Goal: Check status: Check status

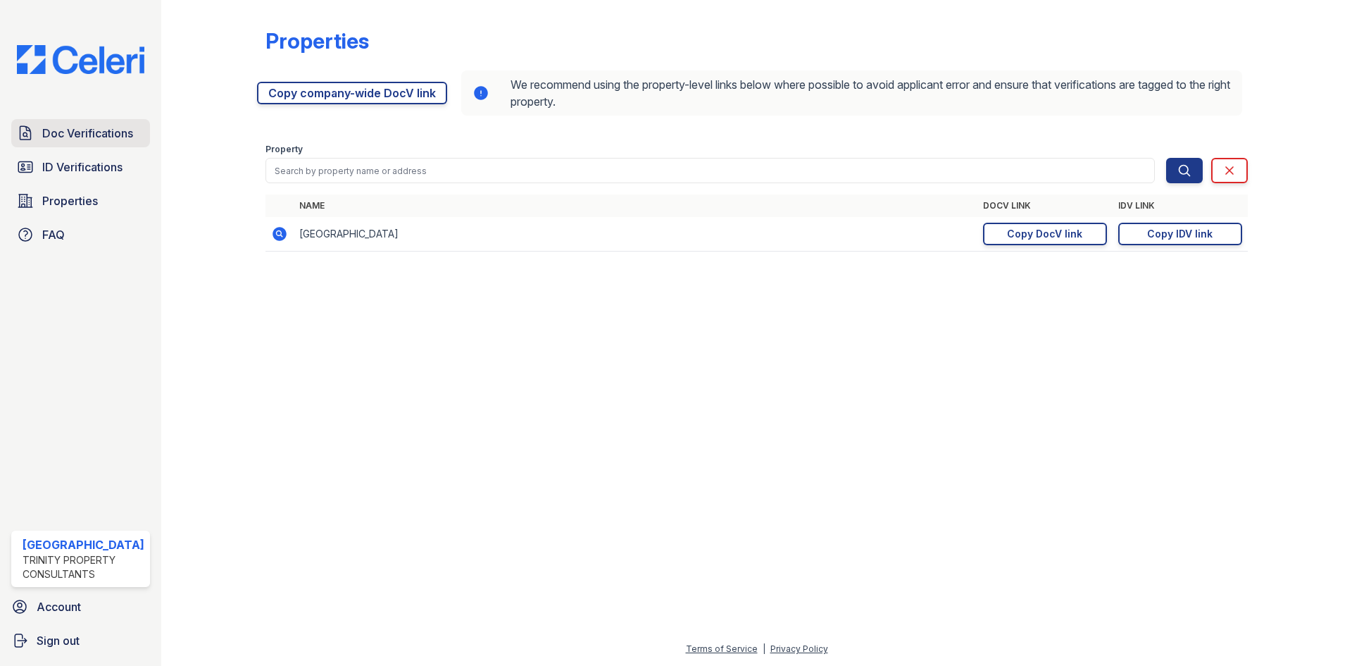
click at [84, 137] on span "Doc Verifications" at bounding box center [87, 133] width 91 height 17
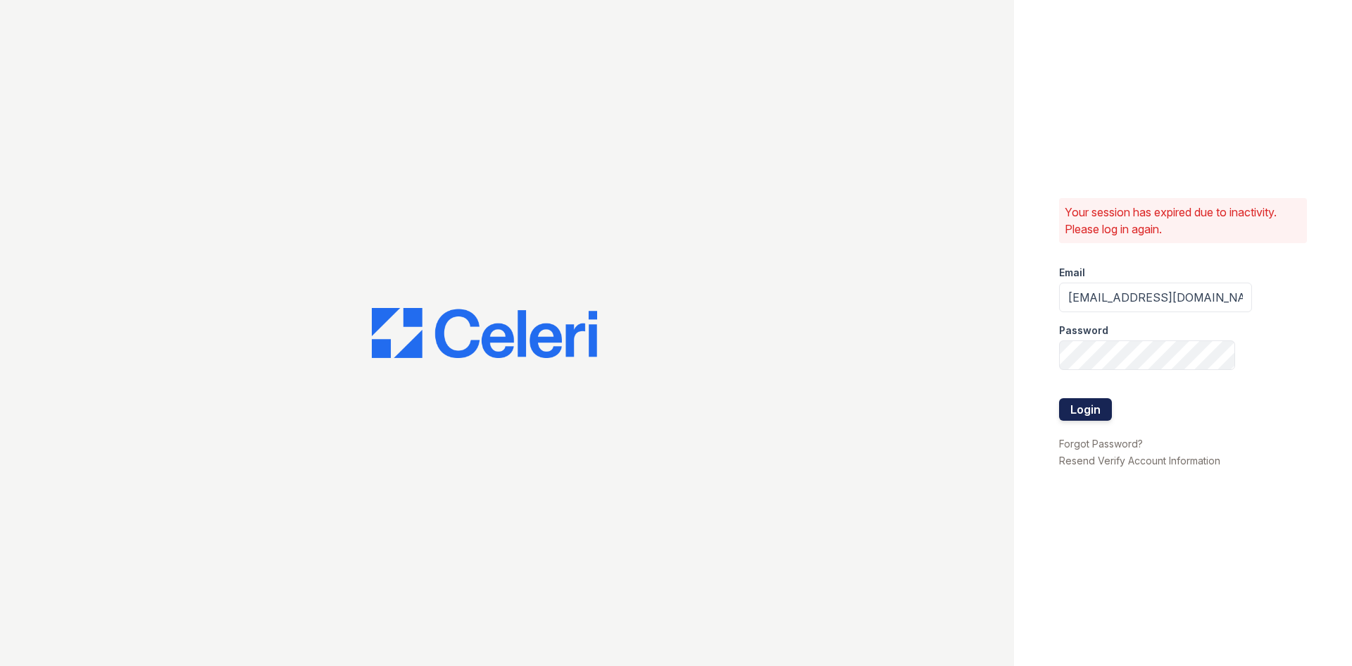
click at [1074, 415] on button "Login" at bounding box center [1085, 409] width 53 height 23
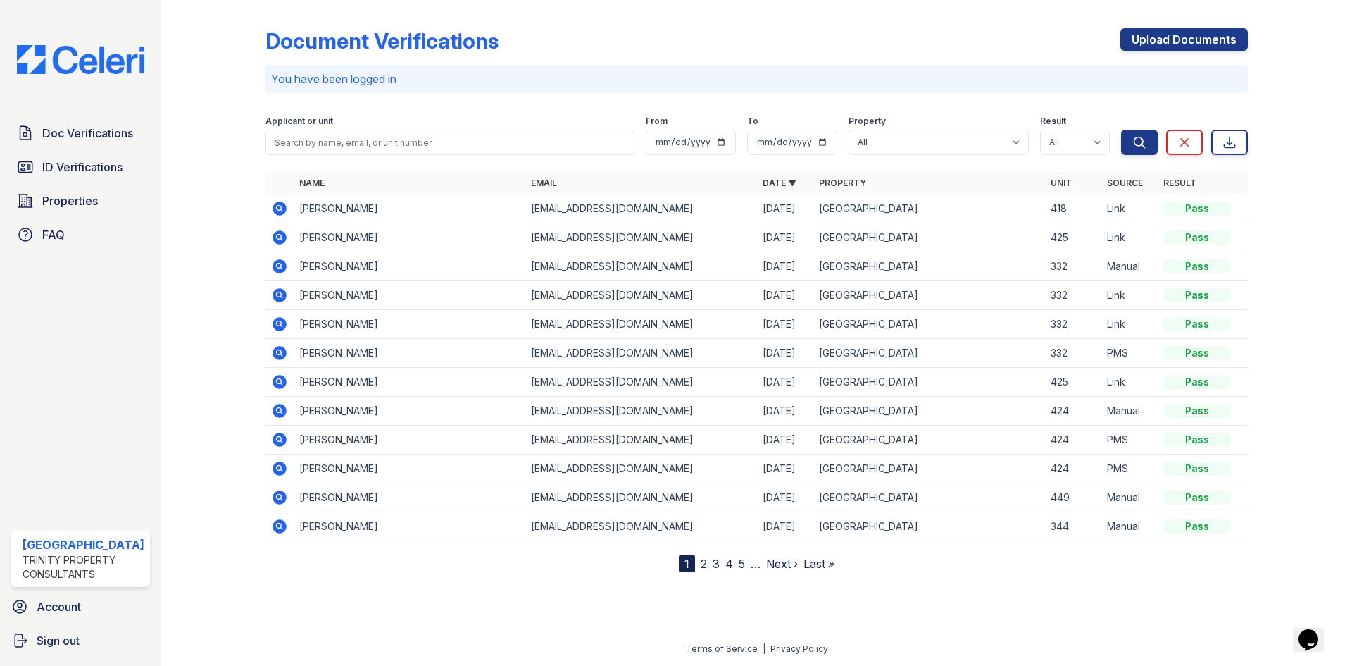
click at [280, 211] on icon at bounding box center [280, 208] width 14 height 14
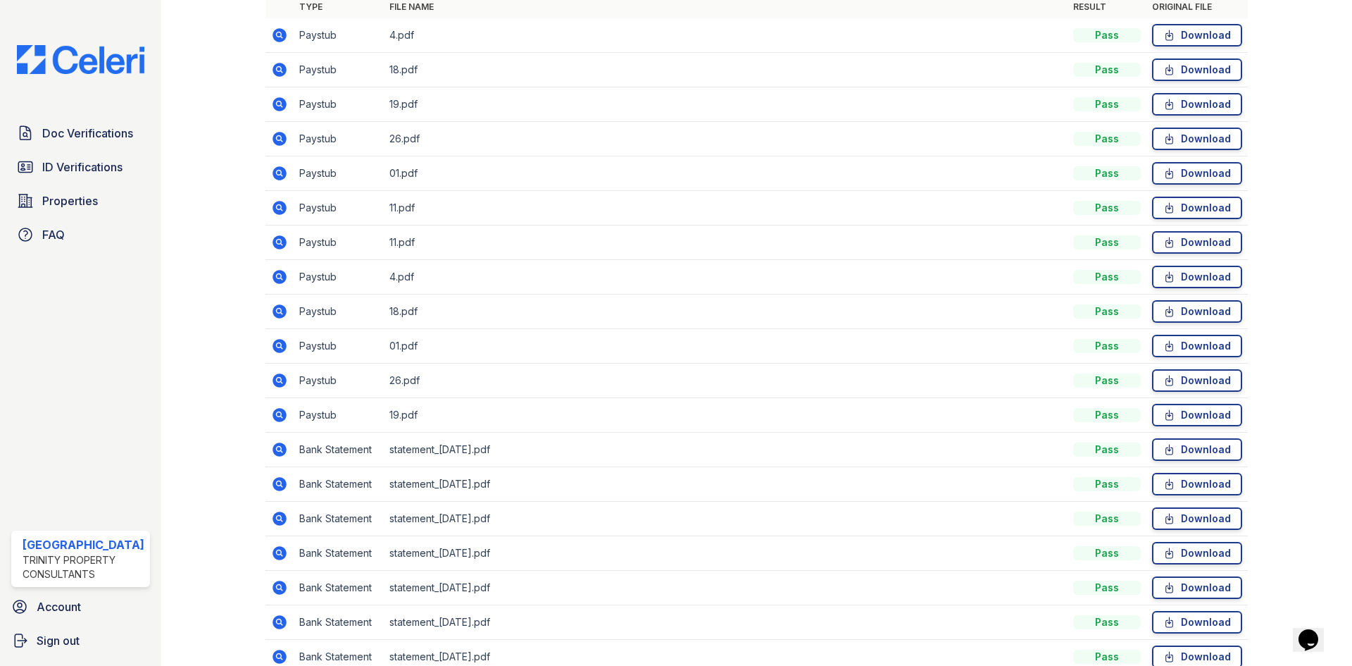
scroll to position [339, 0]
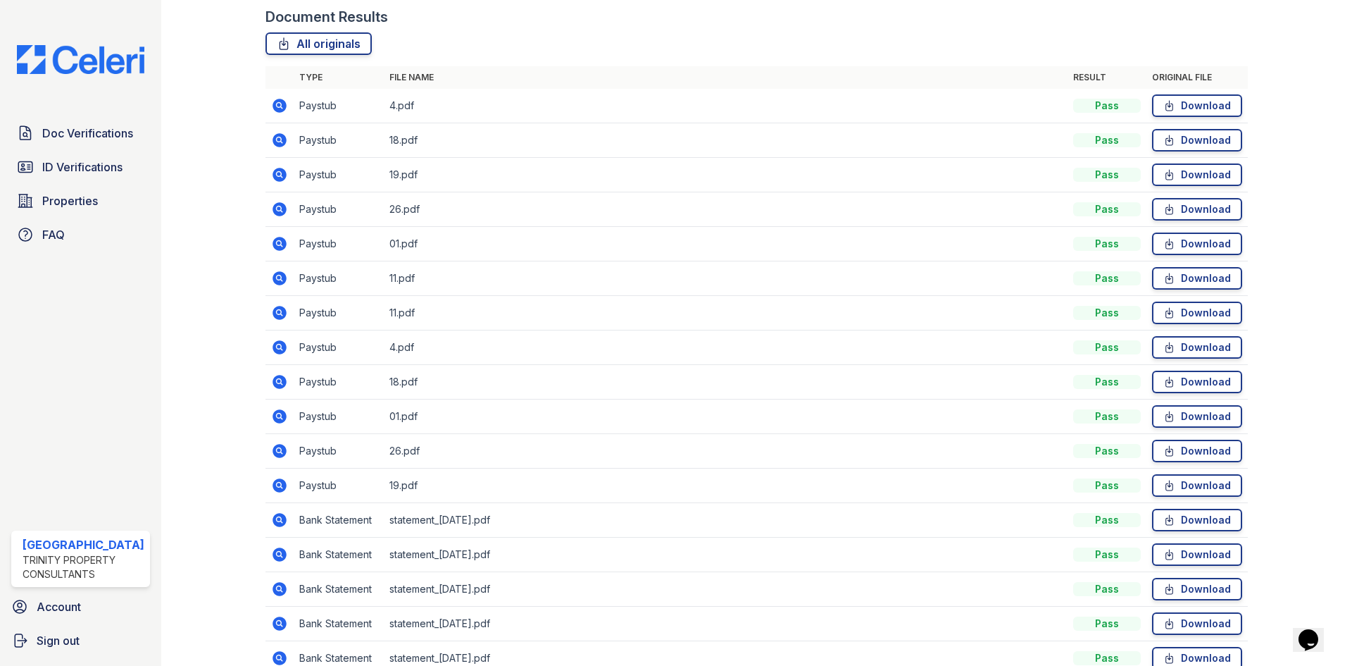
click at [275, 106] on icon at bounding box center [279, 105] width 17 height 17
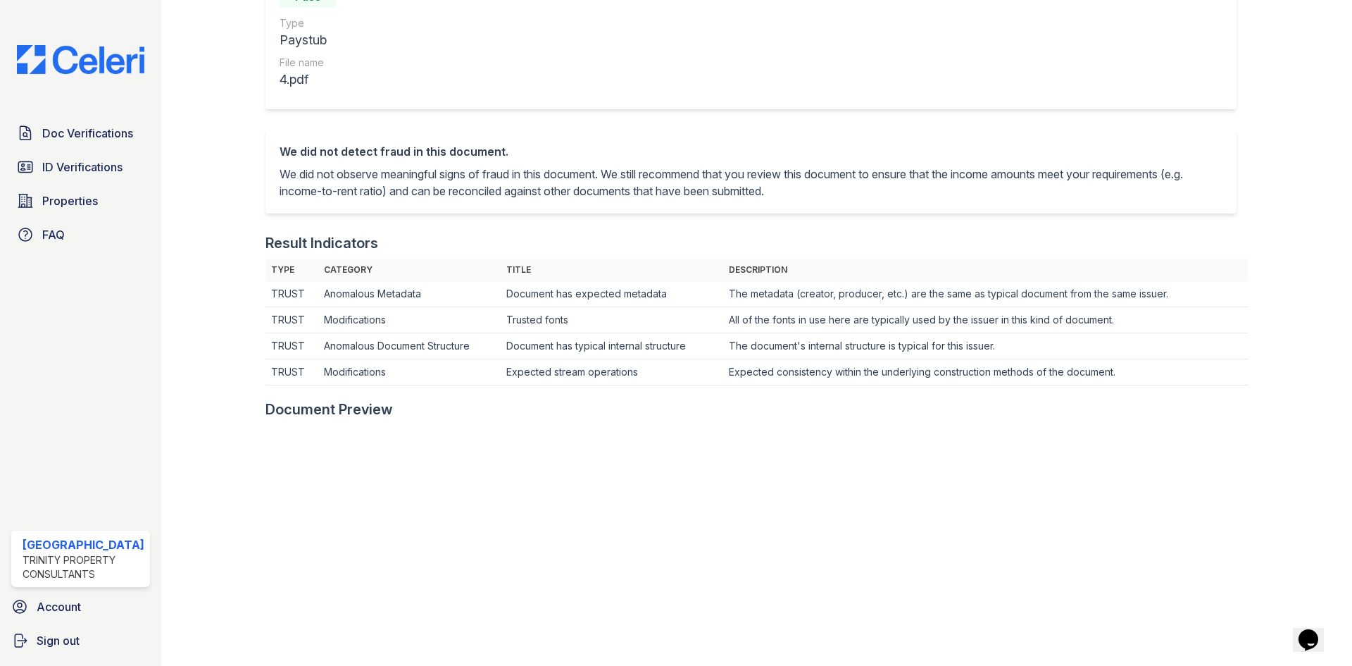
scroll to position [352, 0]
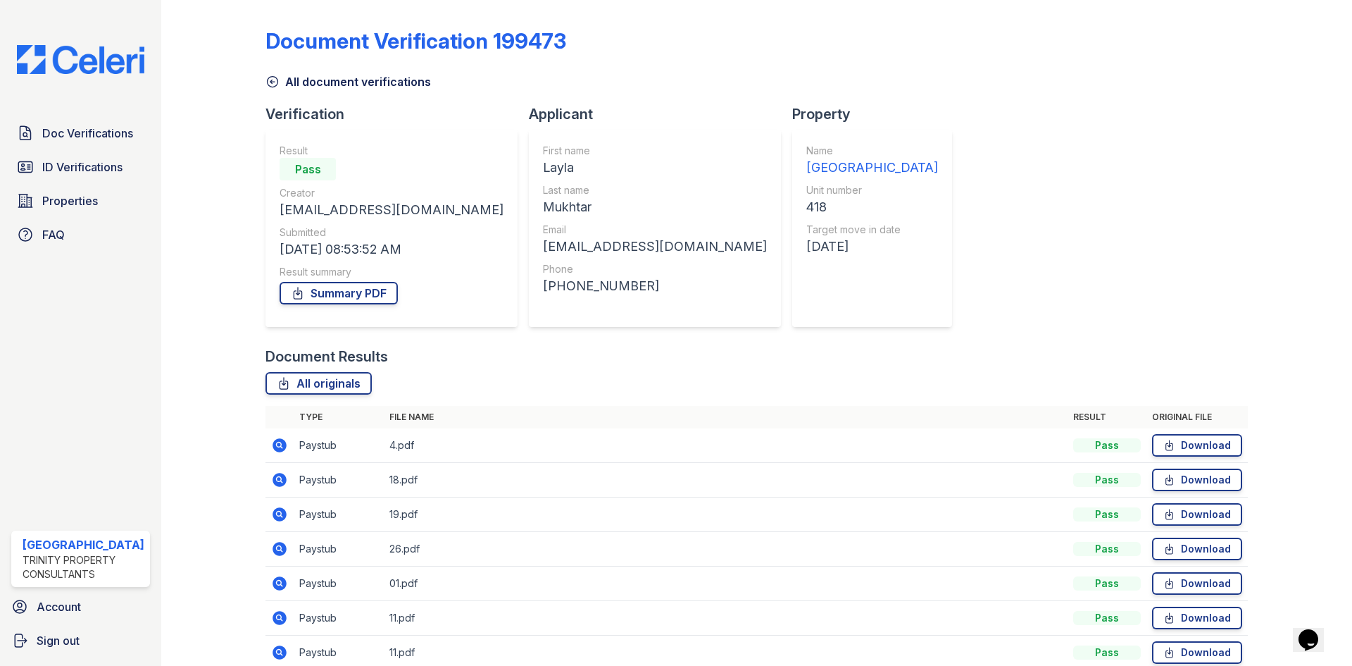
click at [279, 478] on icon at bounding box center [279, 479] width 4 height 4
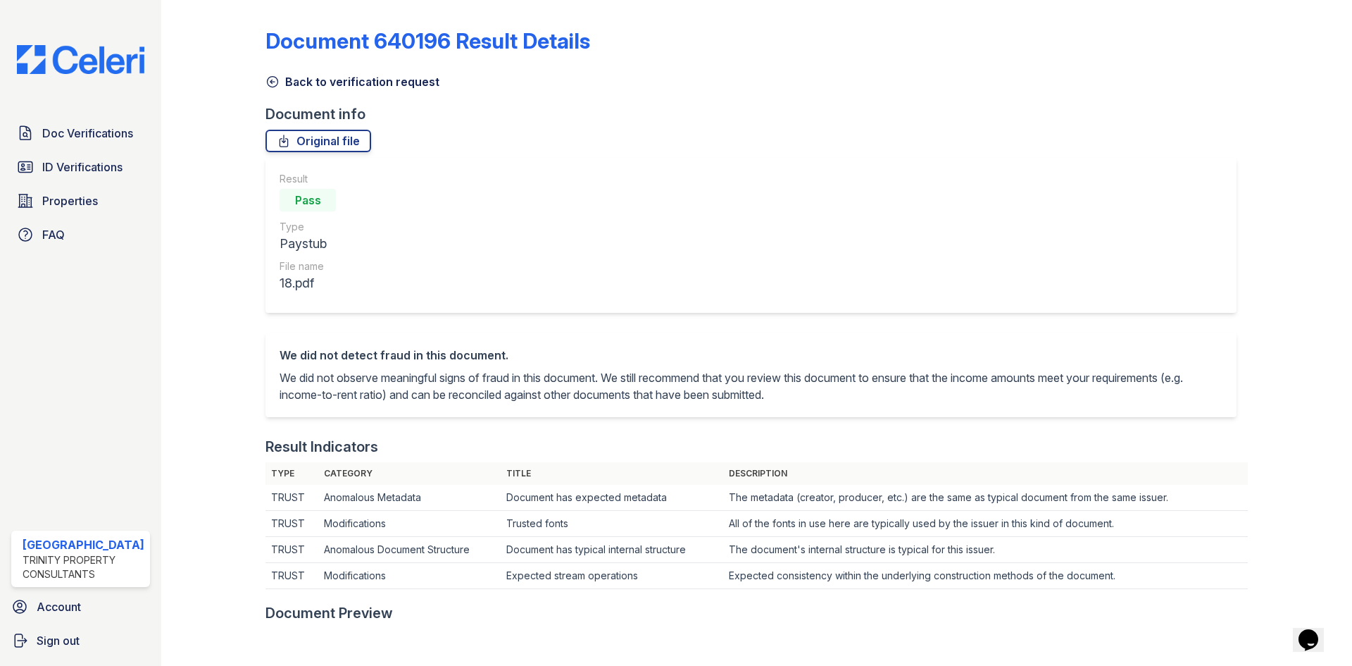
scroll to position [423, 0]
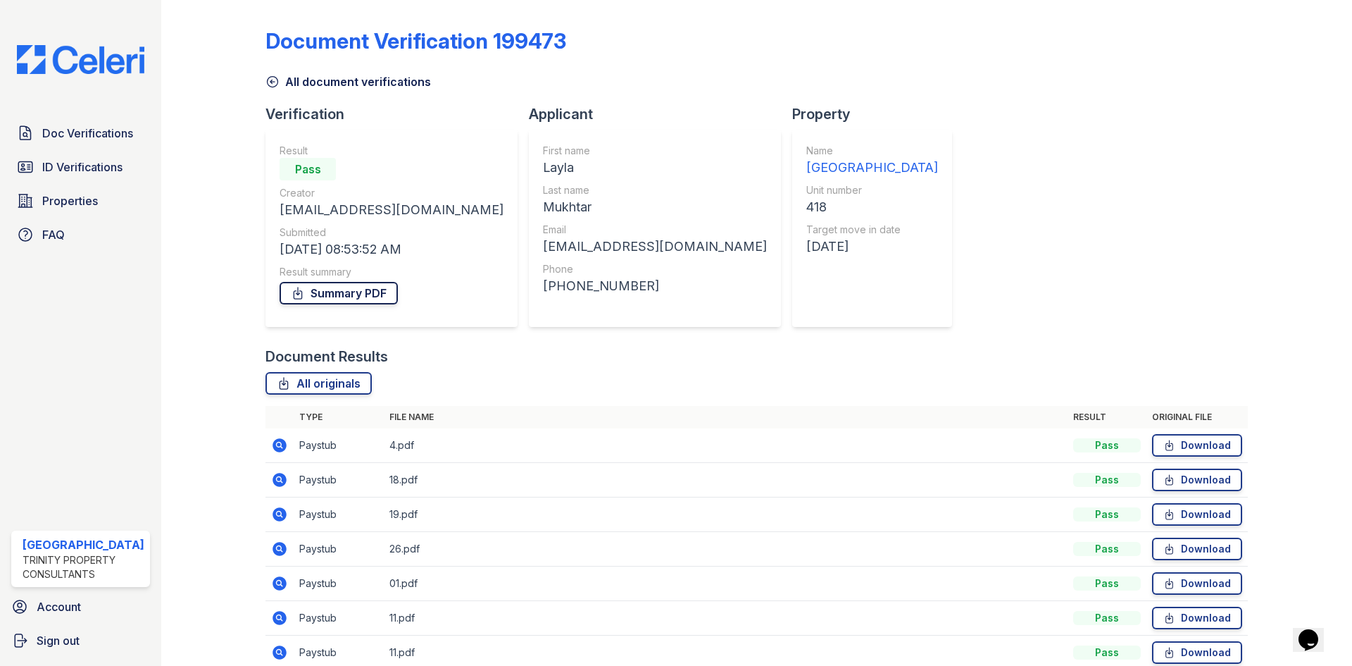
click at [367, 296] on link "Summary PDF" at bounding box center [339, 293] width 118 height 23
click at [335, 383] on link "All originals" at bounding box center [318, 383] width 106 height 23
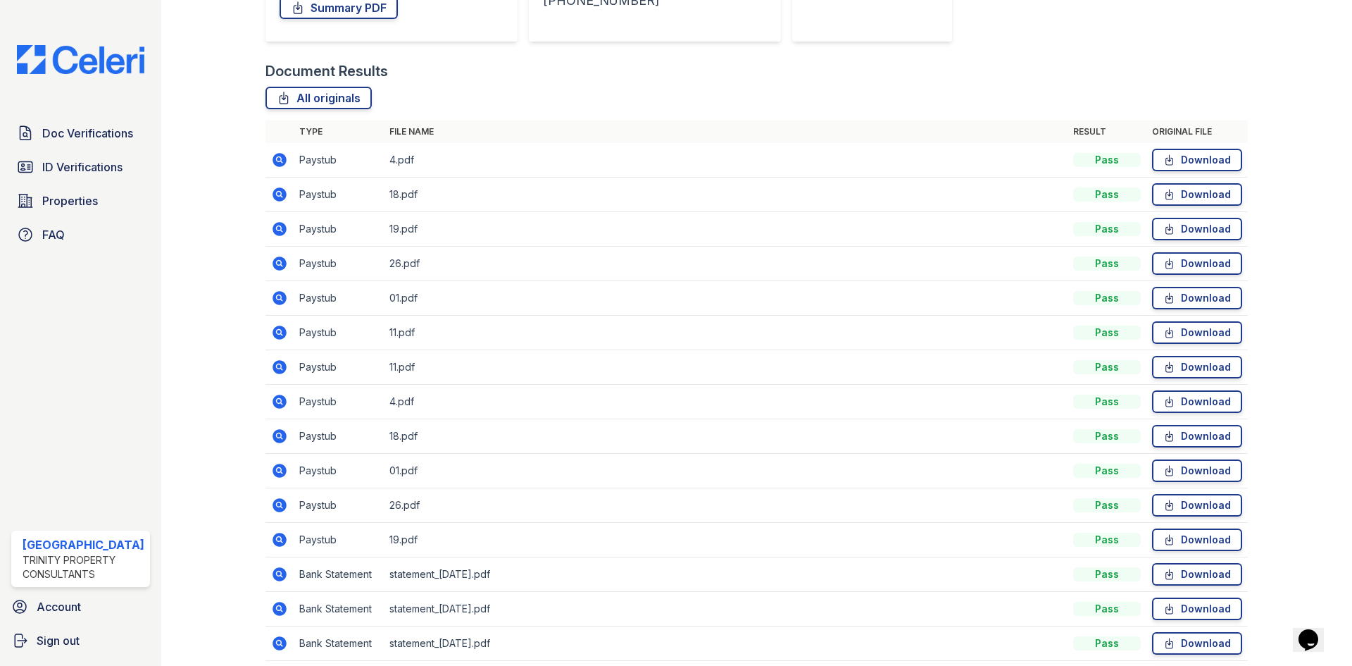
scroll to position [282, 0]
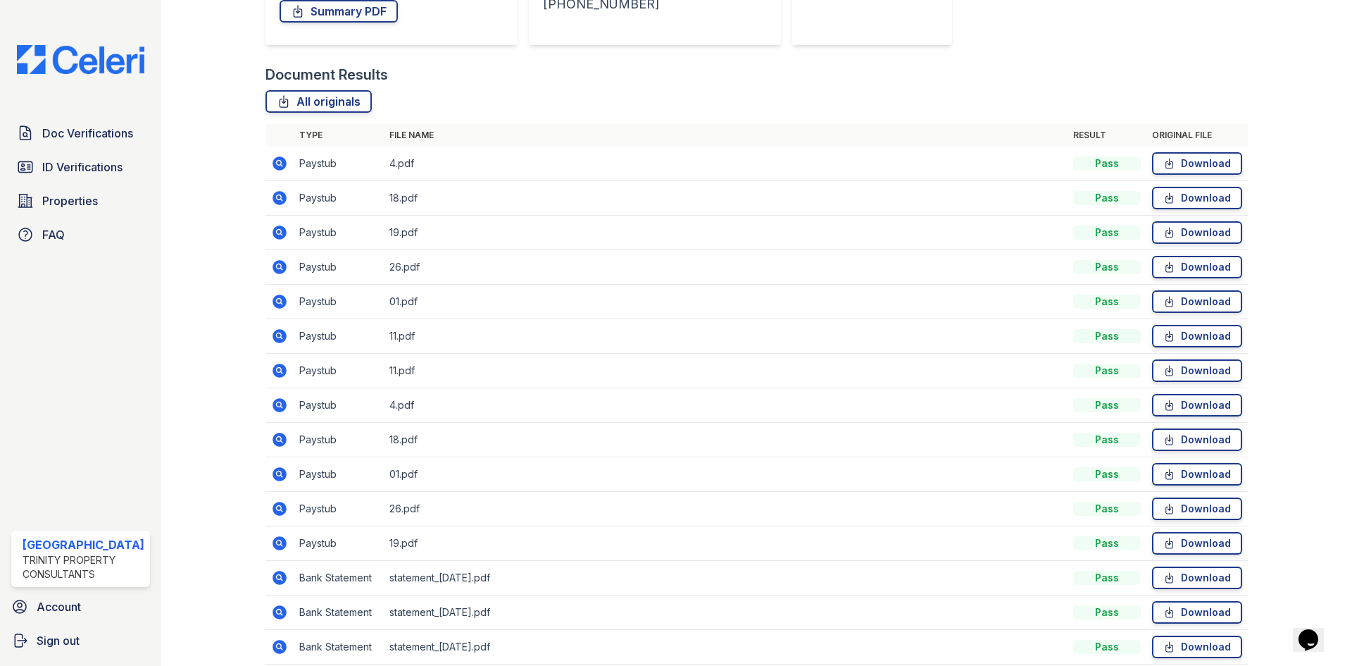
click at [277, 335] on icon at bounding box center [279, 335] width 4 height 4
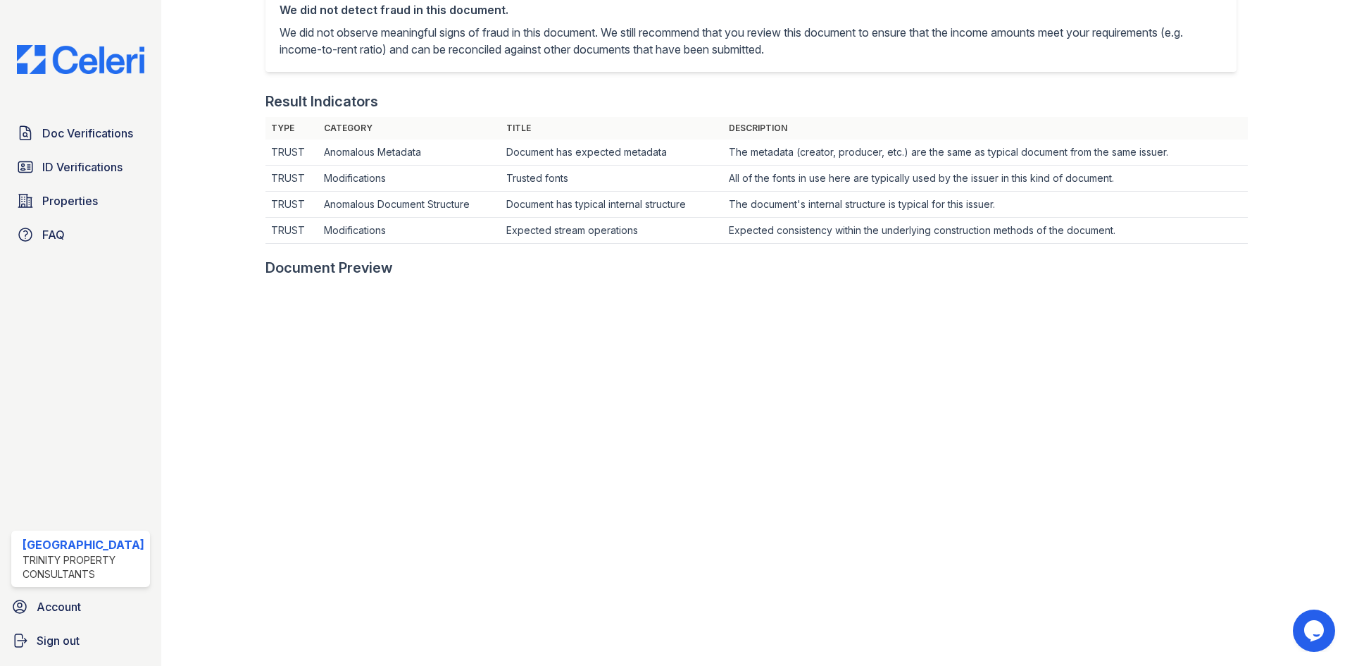
scroll to position [493, 0]
